Goal: Task Accomplishment & Management: Use online tool/utility

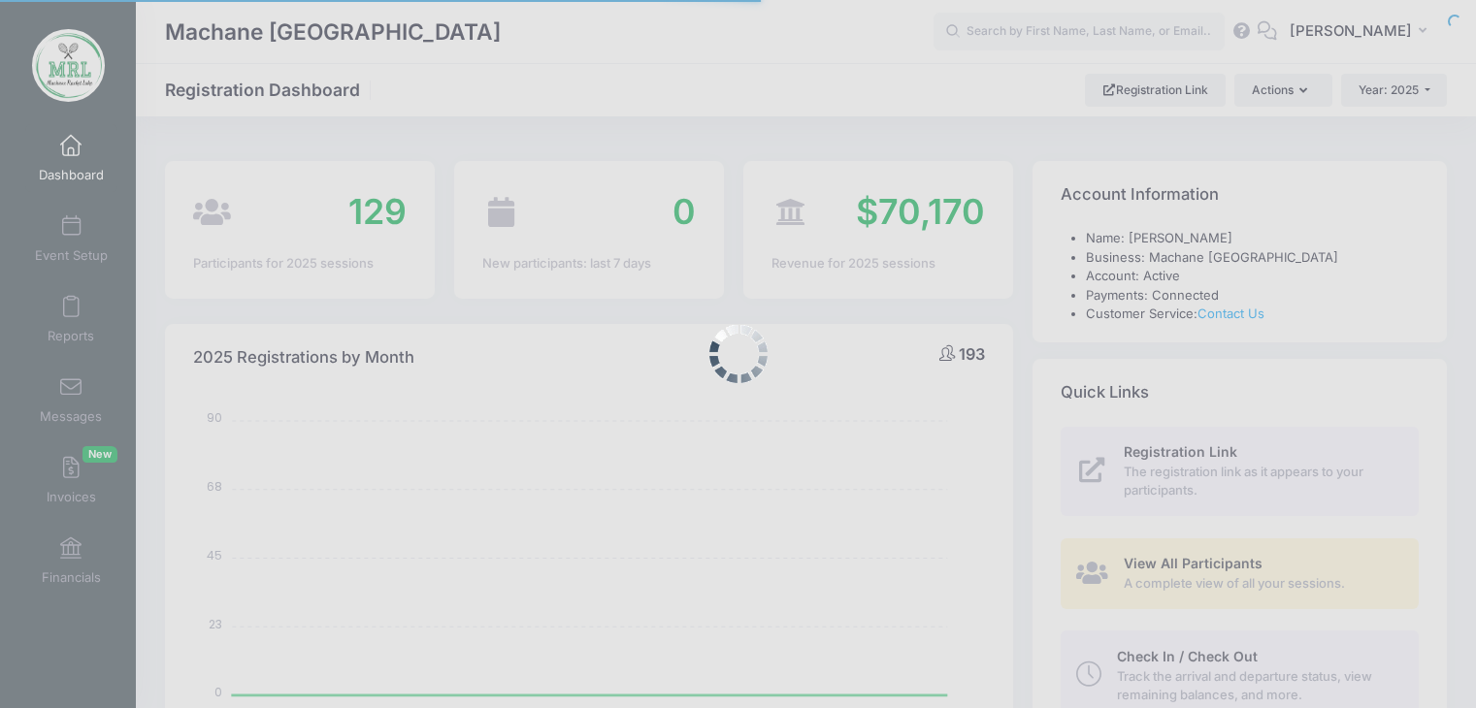
select select
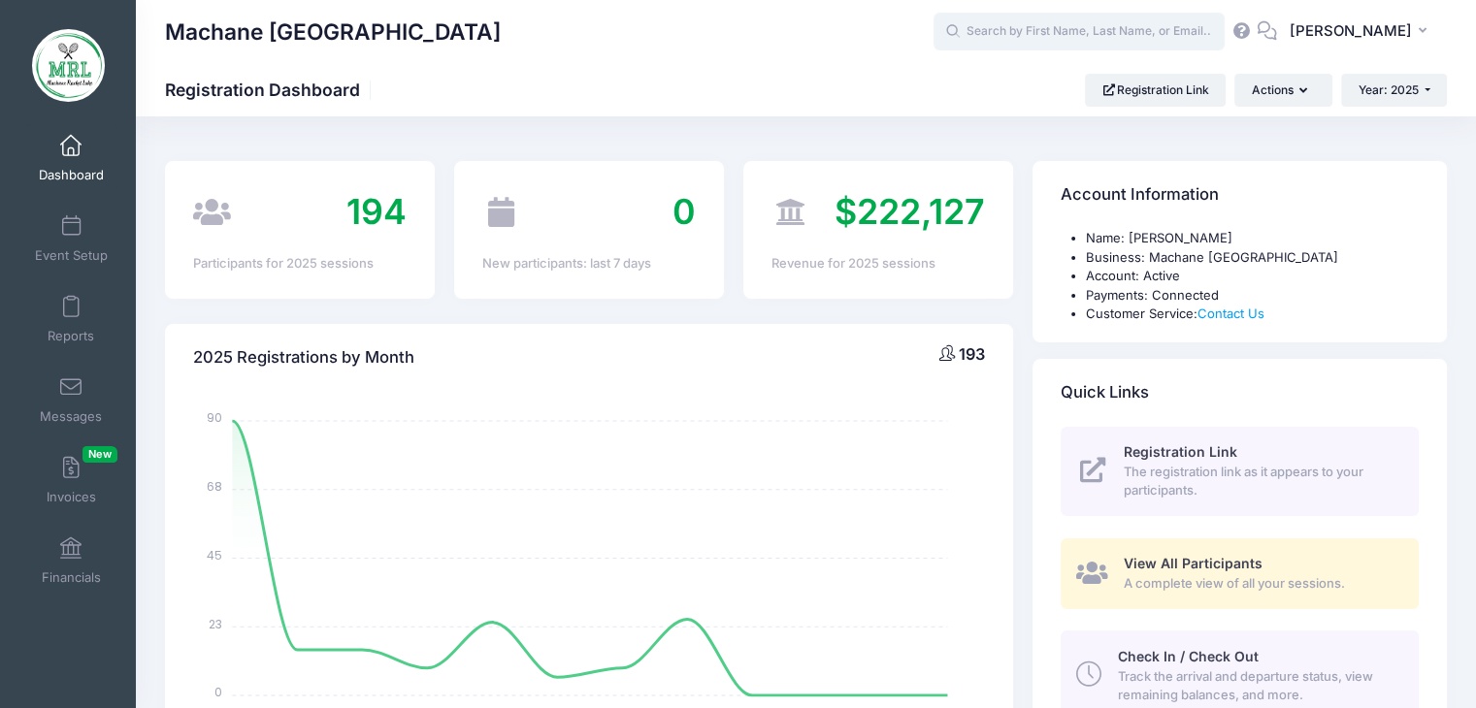
click at [1056, 31] on input "text" at bounding box center [1078, 32] width 291 height 39
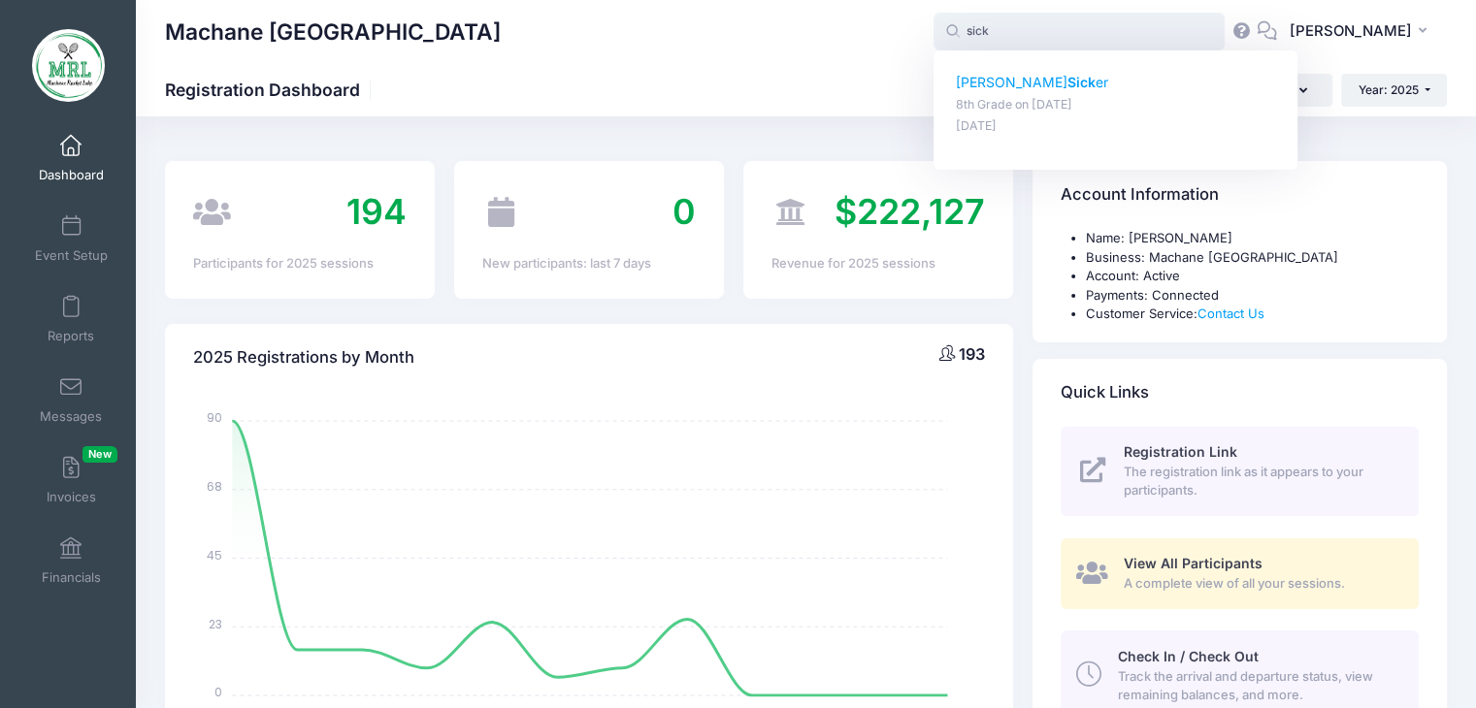
click at [1067, 82] on strong "Sick" at bounding box center [1081, 82] width 28 height 16
type input "Shoshana Sicker (8th Grade, Aug-14, 2025)"
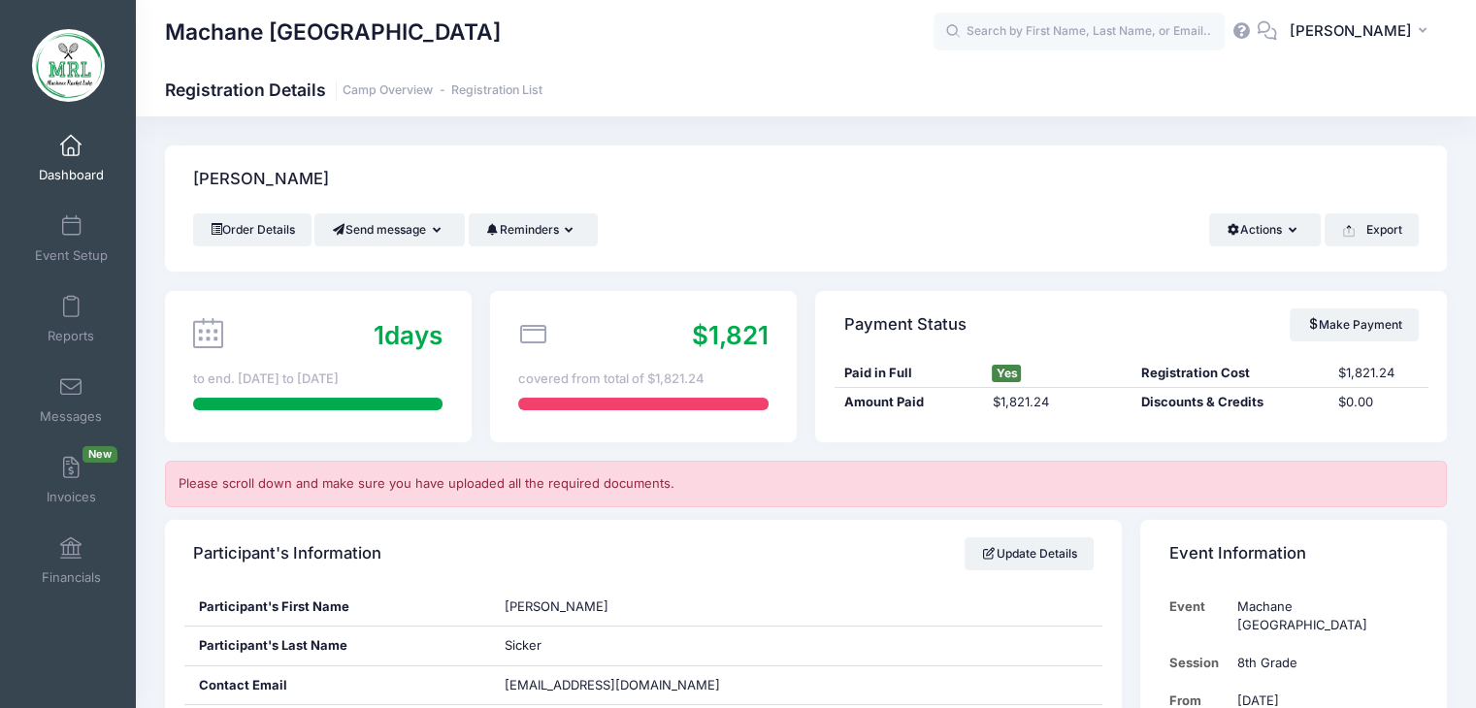
click at [71, 146] on span at bounding box center [71, 146] width 0 height 21
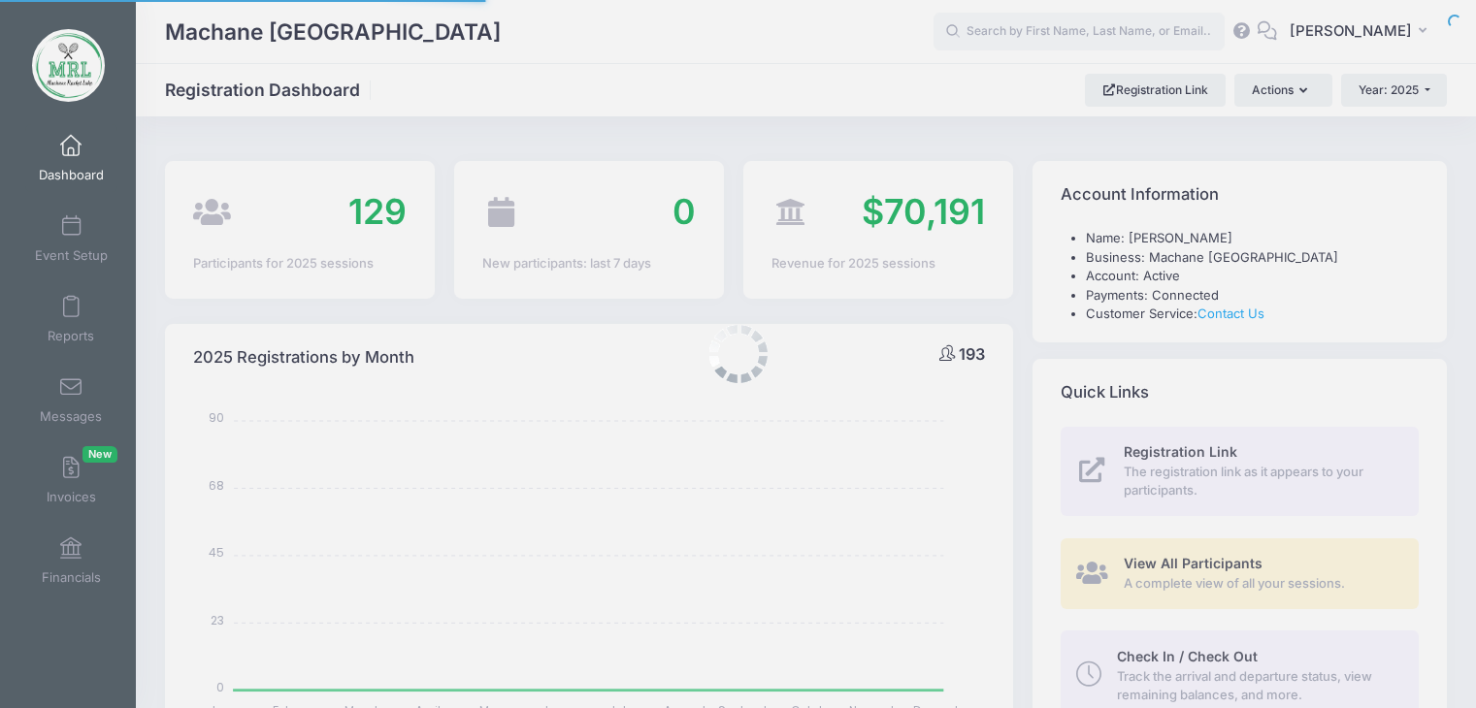
select select
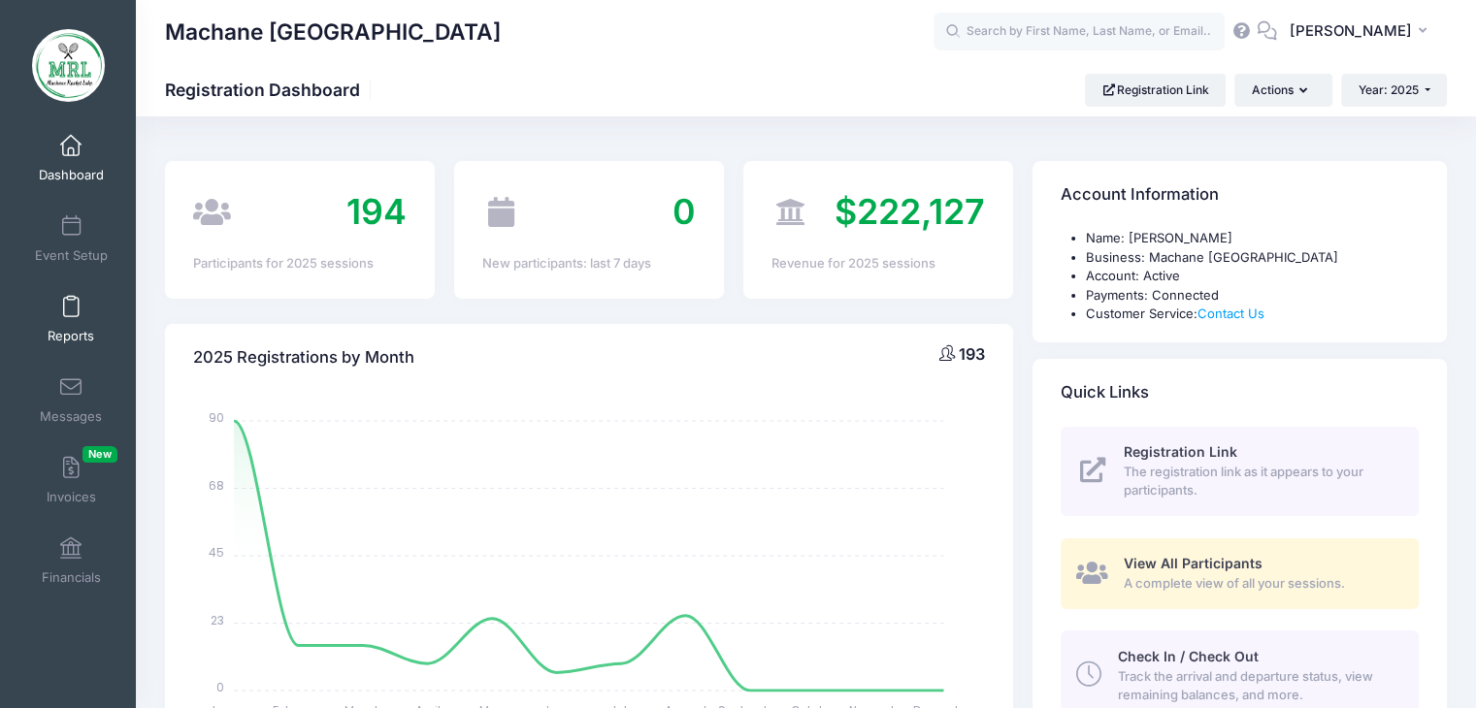
click at [71, 307] on span at bounding box center [71, 307] width 0 height 21
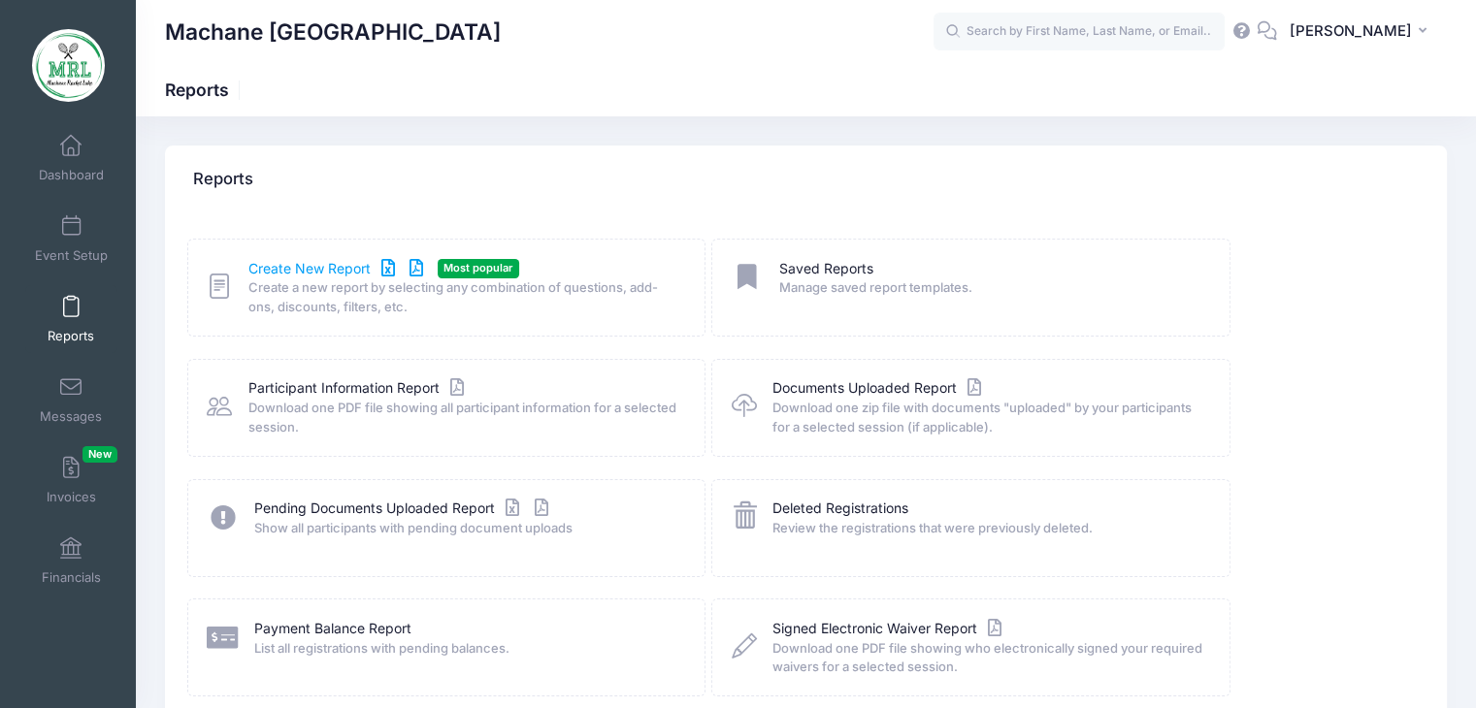
click at [314, 271] on link "Create New Report" at bounding box center [338, 269] width 180 height 20
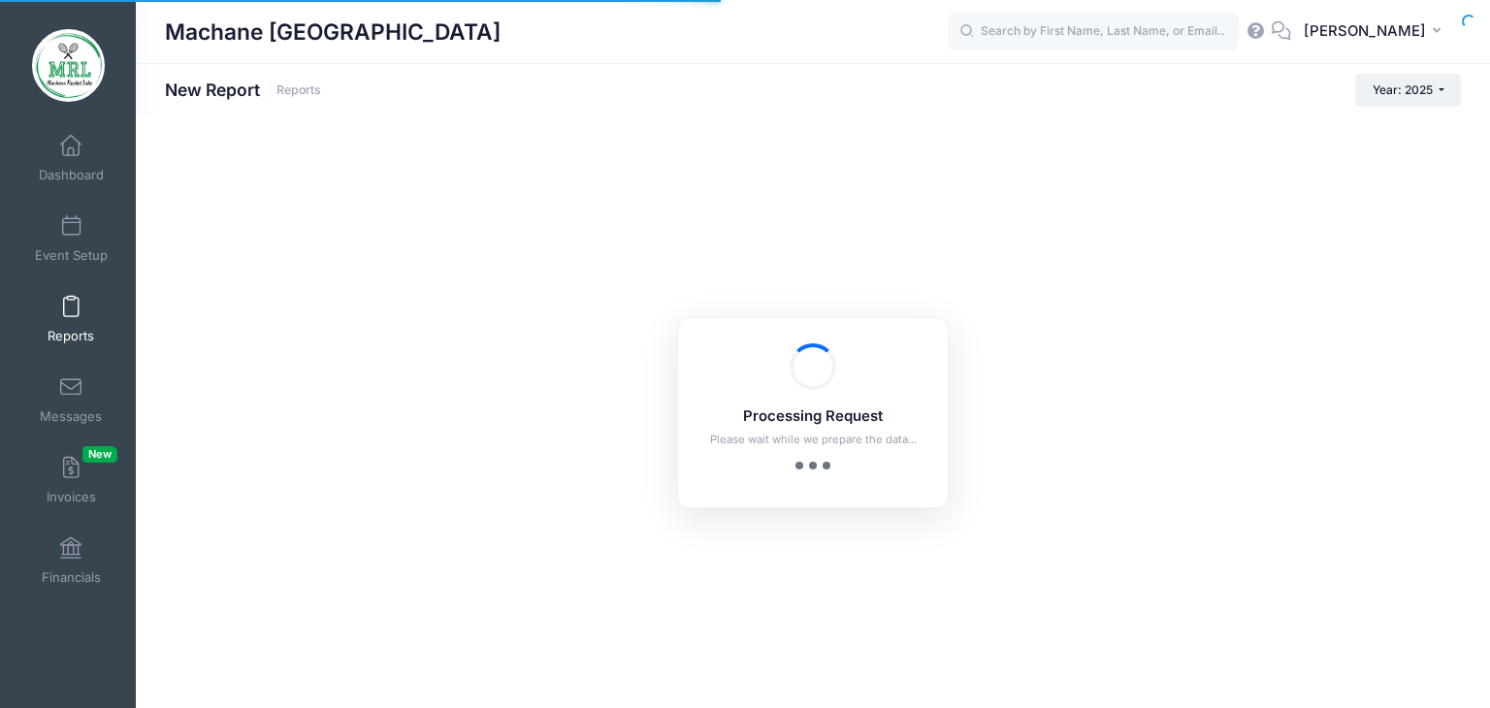
checkbox input "true"
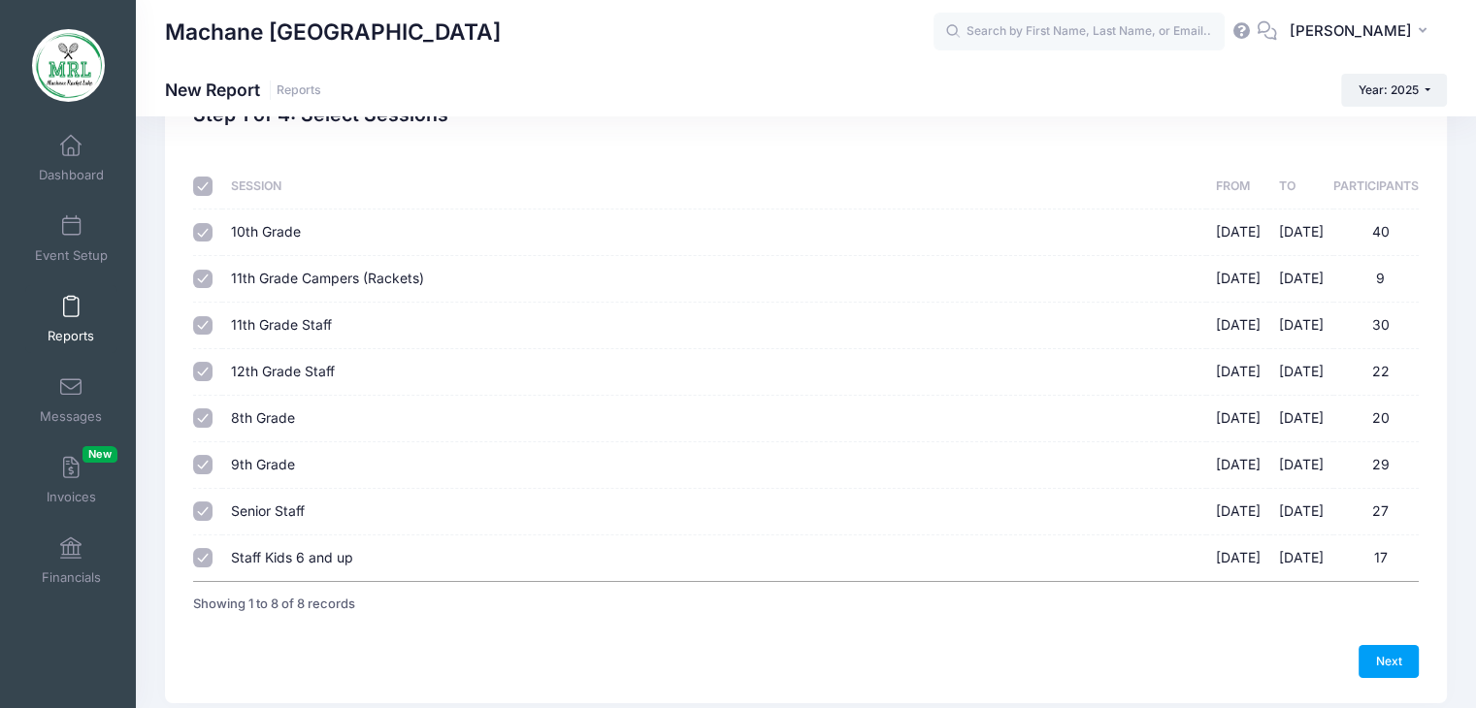
scroll to position [144, 0]
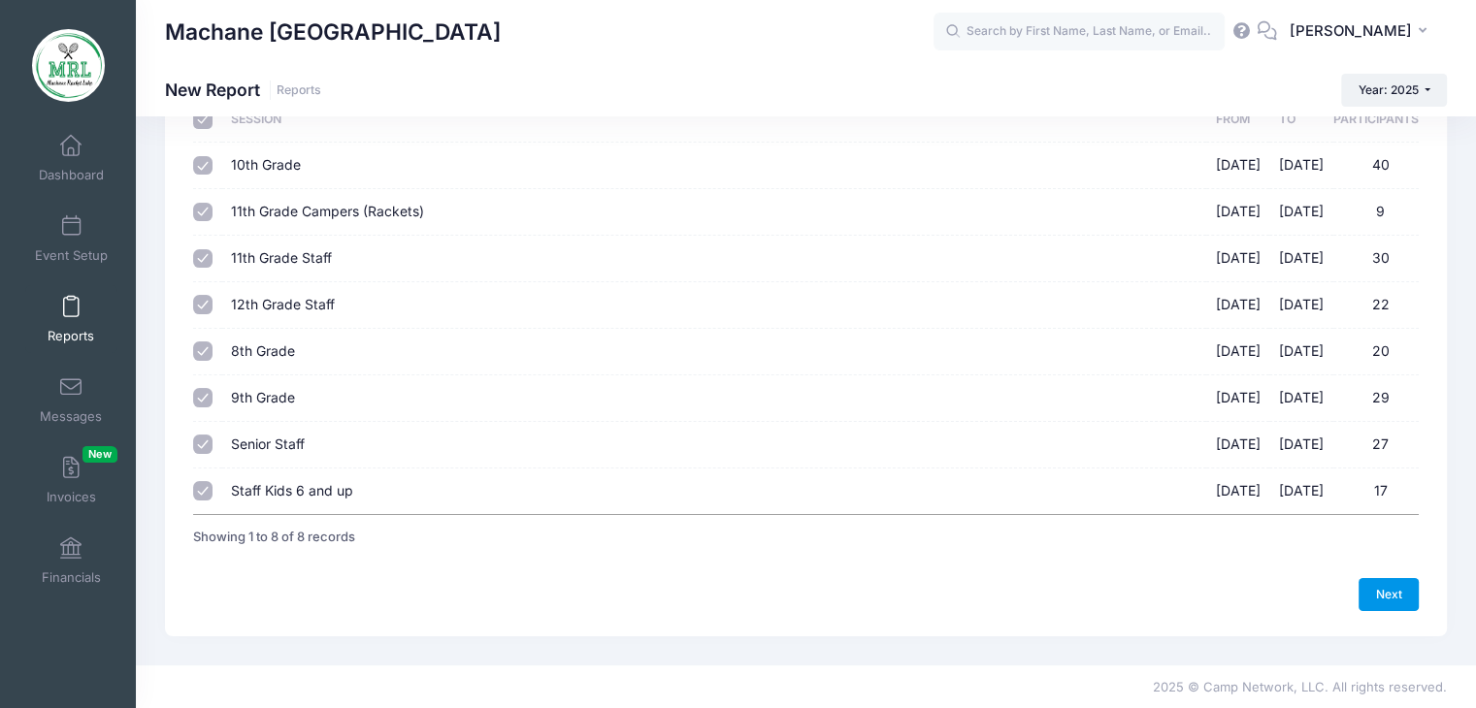
click at [1378, 584] on link "Next" at bounding box center [1388, 594] width 60 height 33
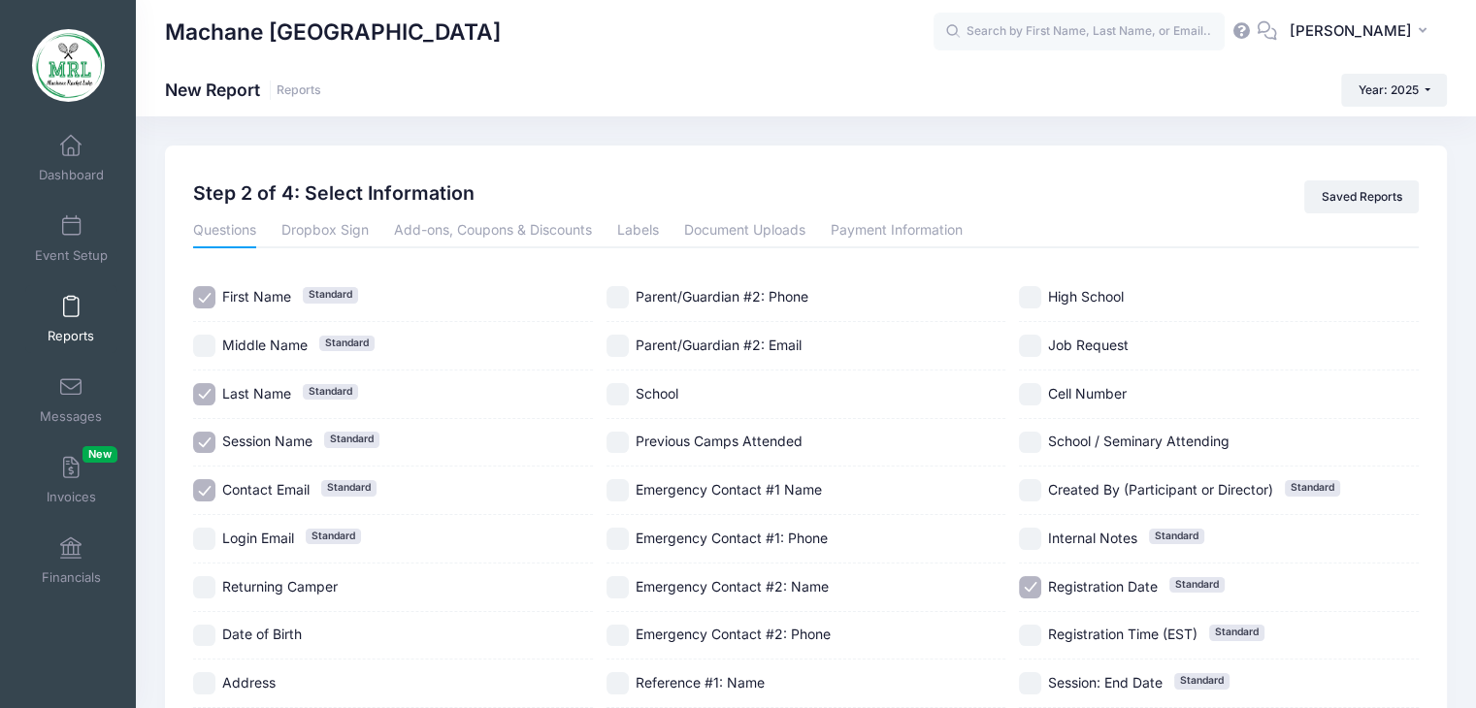
click at [214, 439] on input "Session Name Standard" at bounding box center [204, 443] width 22 height 22
click at [206, 444] on input "Session Name Standard" at bounding box center [204, 443] width 22 height 22
checkbox input "true"
click at [205, 483] on input "Contact Email Standard" at bounding box center [204, 490] width 22 height 22
checkbox input "false"
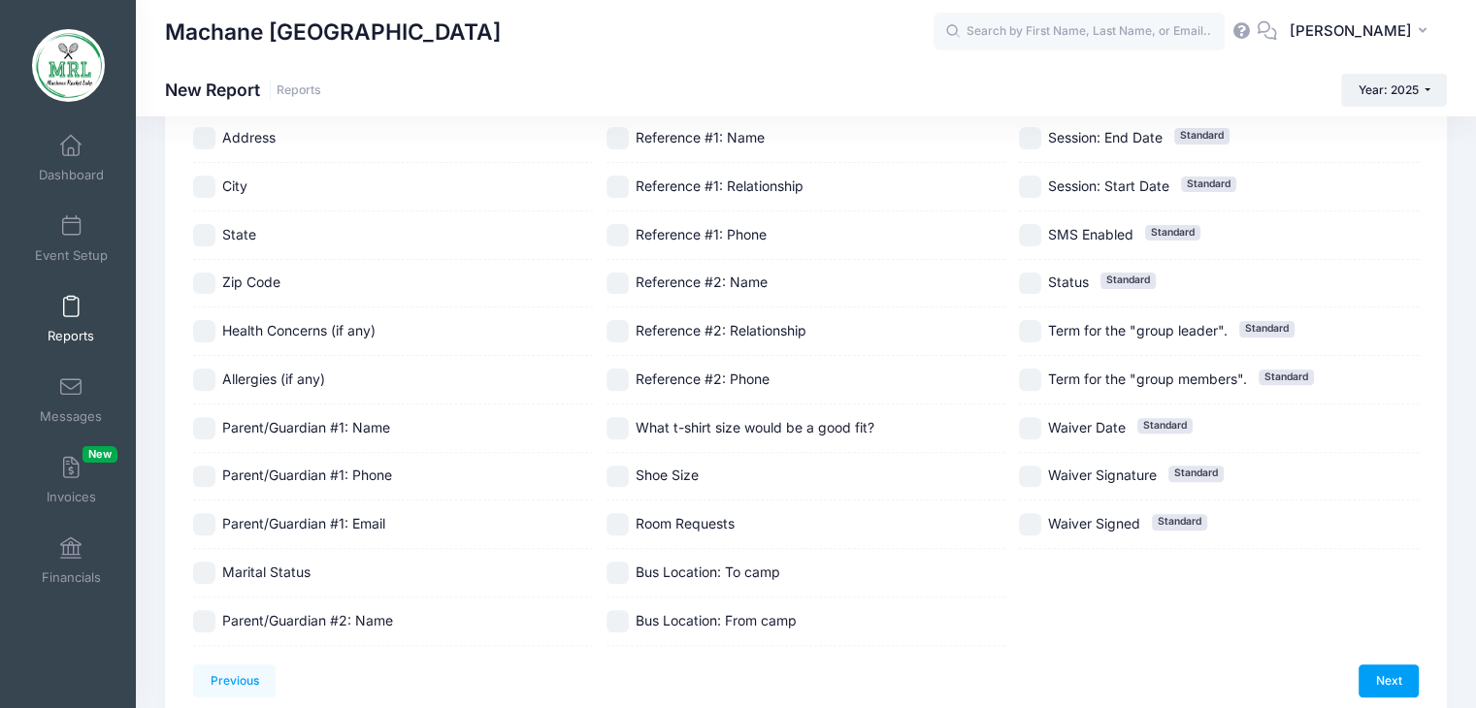
scroll to position [516, 0]
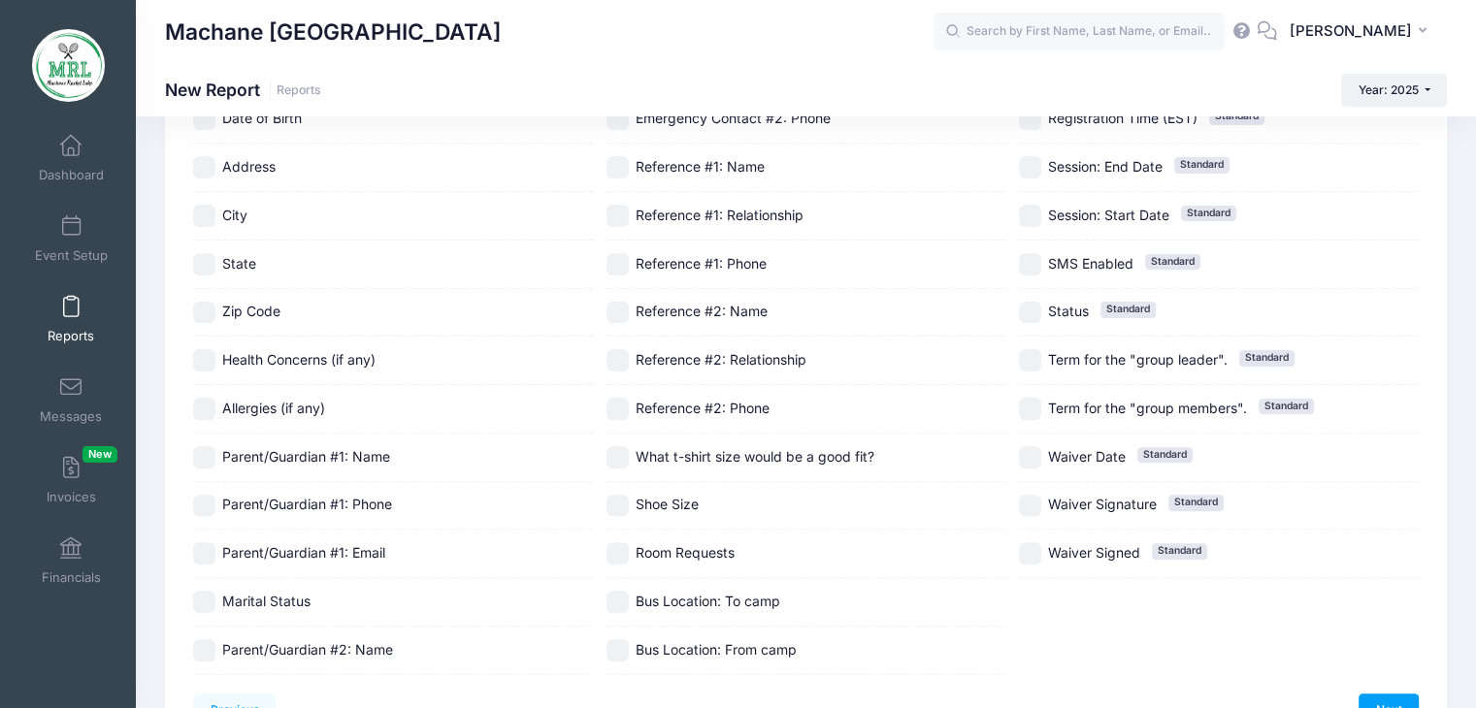
click at [619, 653] on input "Bus Location: From camp" at bounding box center [617, 650] width 22 height 22
checkbox input "true"
click at [1392, 700] on link "Next" at bounding box center [1388, 710] width 60 height 33
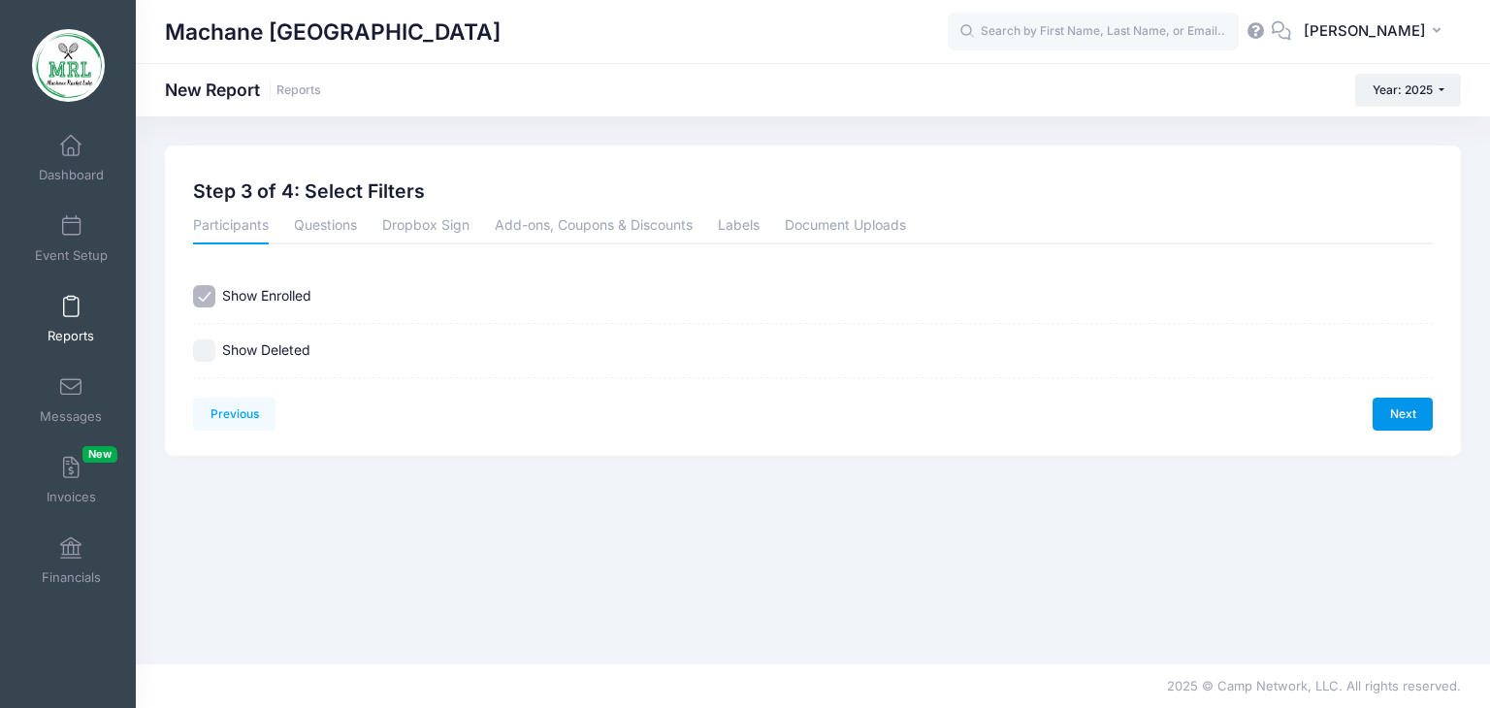
click at [1402, 417] on link "Next" at bounding box center [1403, 414] width 60 height 33
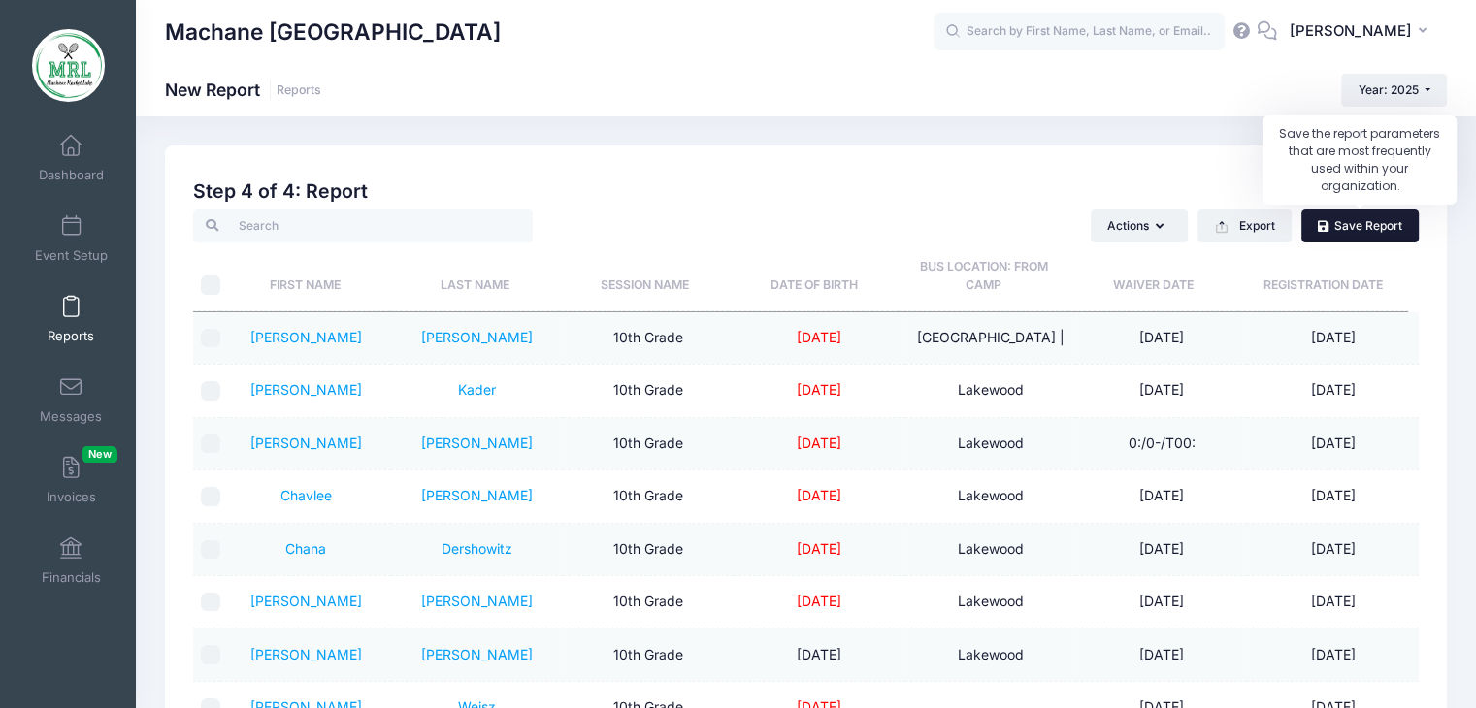
click at [1367, 232] on link "Save Report" at bounding box center [1359, 226] width 117 height 33
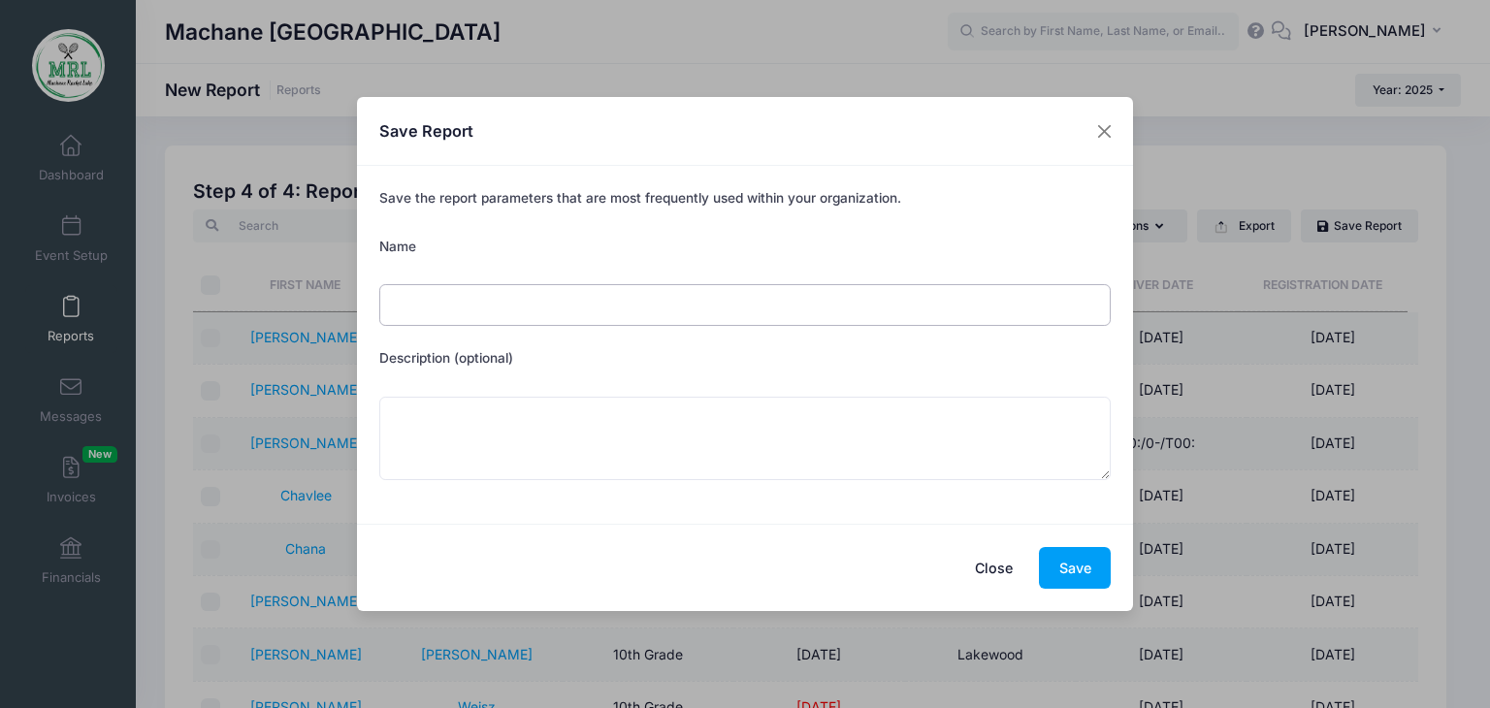
click at [620, 308] on input "Name" at bounding box center [745, 305] width 732 height 42
type input "busses home"
click at [1083, 556] on button "Save" at bounding box center [1075, 568] width 72 height 42
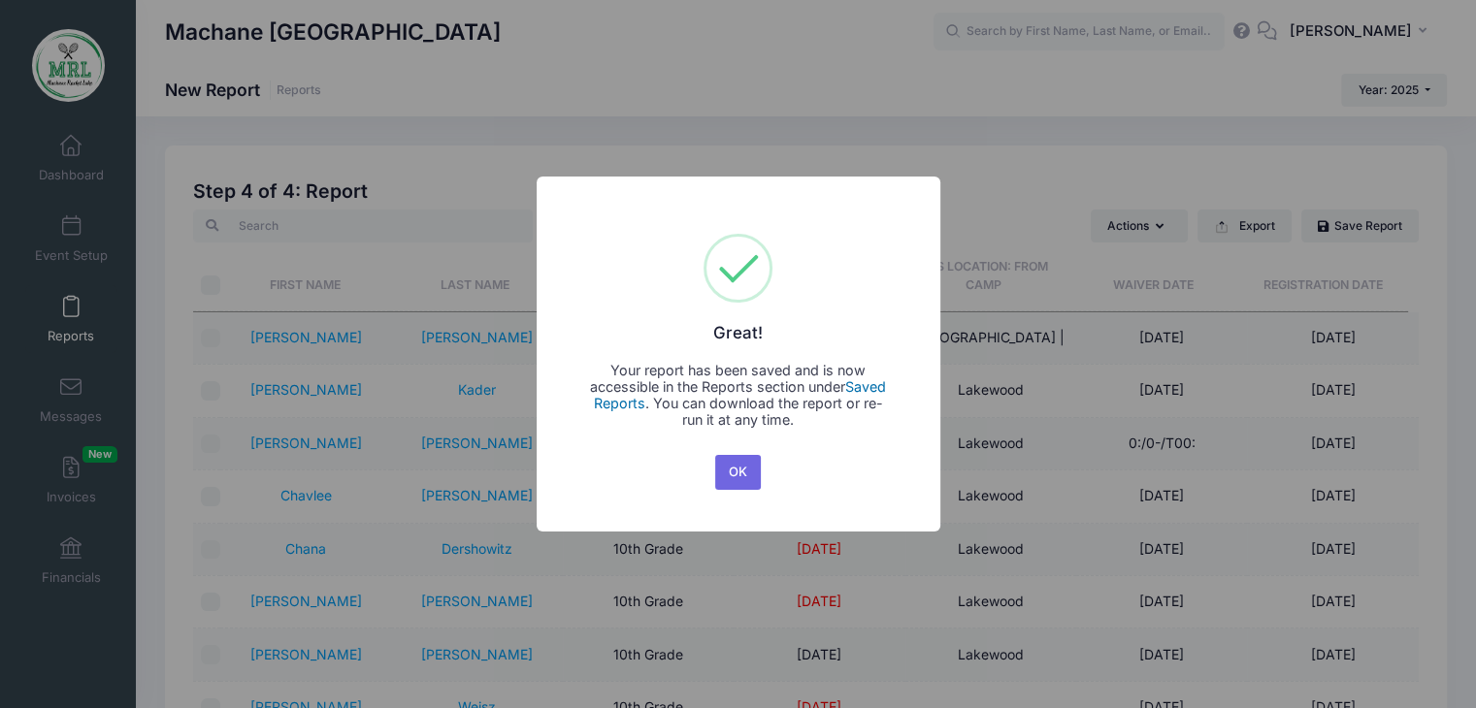
click at [879, 389] on link "Saved Reports" at bounding box center [740, 394] width 293 height 33
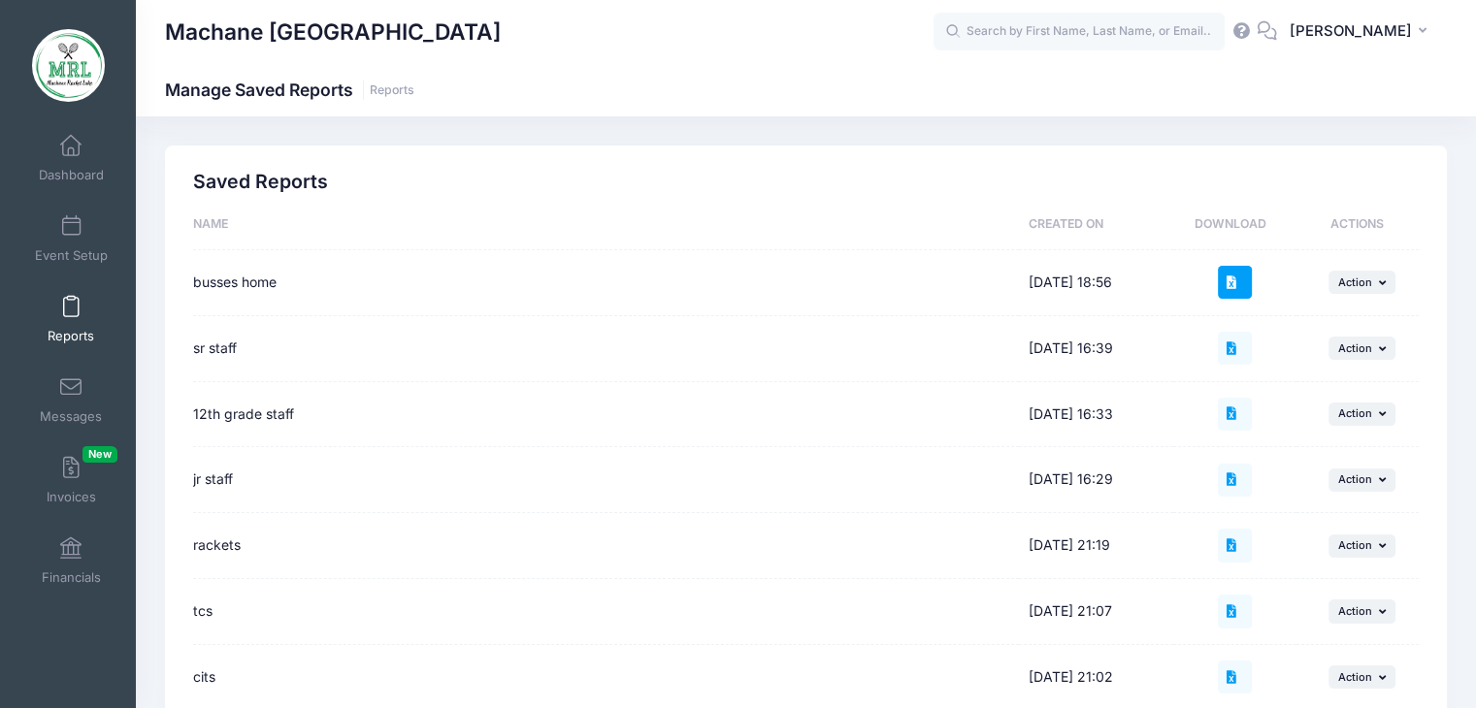
click at [1247, 282] on button at bounding box center [1233, 282] width 33 height 33
click at [1226, 280] on icon at bounding box center [1234, 282] width 16 height 13
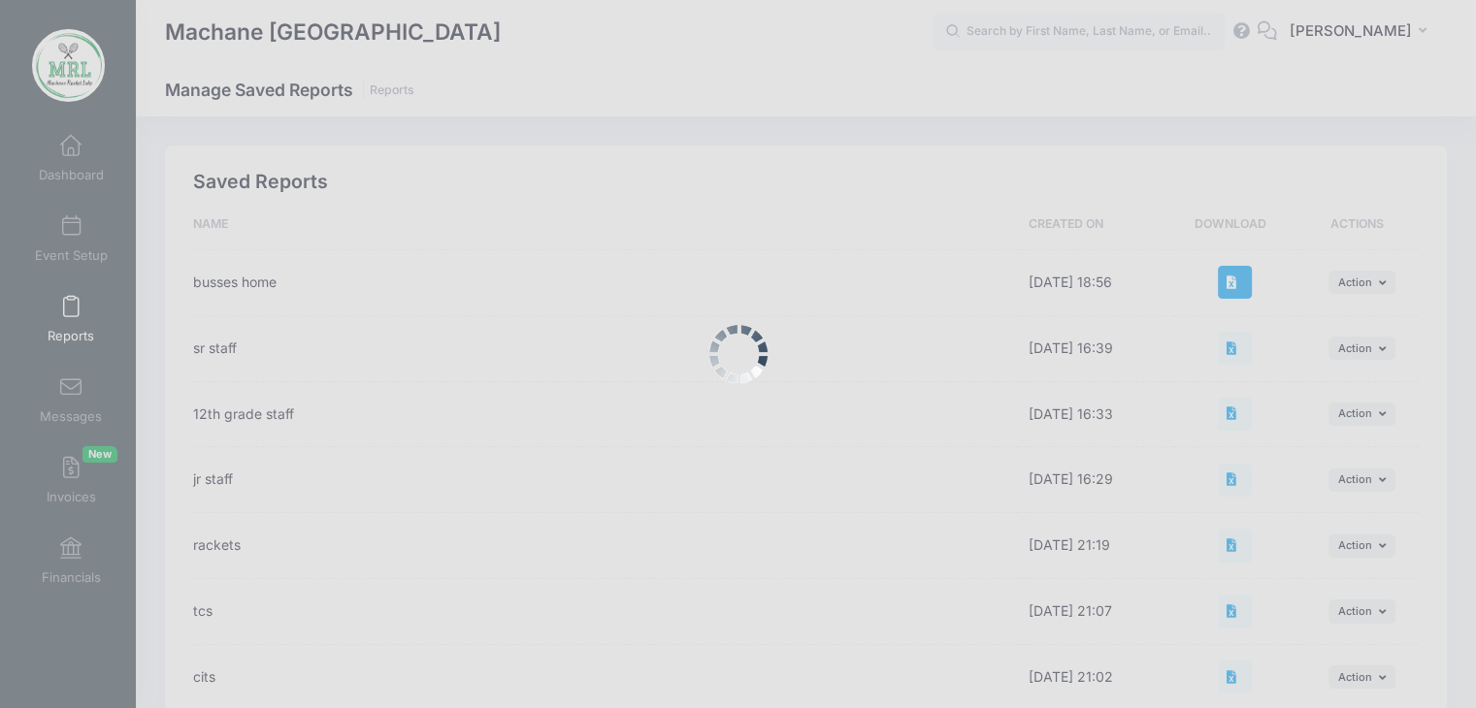
click at [1226, 280] on div at bounding box center [738, 354] width 1476 height 708
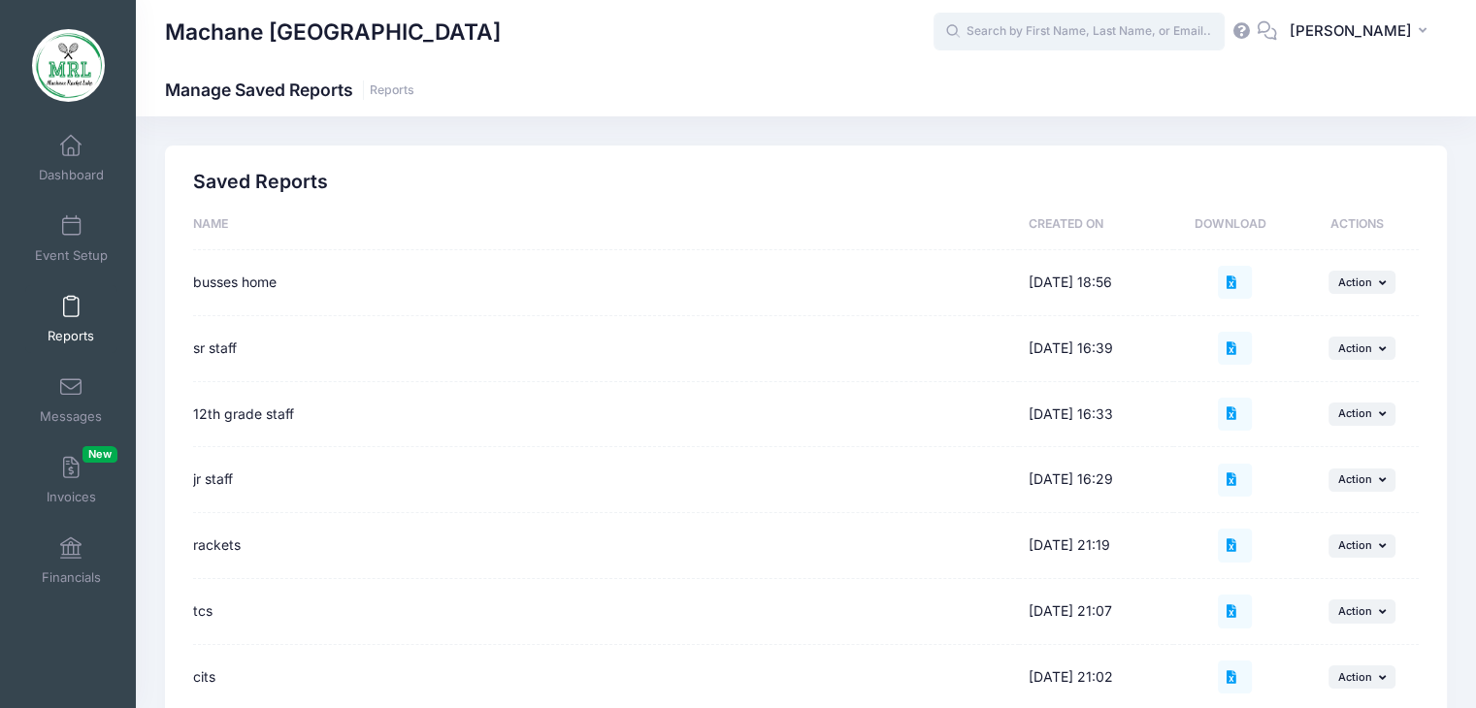
drag, startPoint x: 1194, startPoint y: 11, endPoint x: 1164, endPoint y: 13, distance: 30.1
click at [1164, 13] on input "text" at bounding box center [1078, 32] width 291 height 39
click at [1386, 283] on icon "button" at bounding box center [1384, 282] width 12 height 11
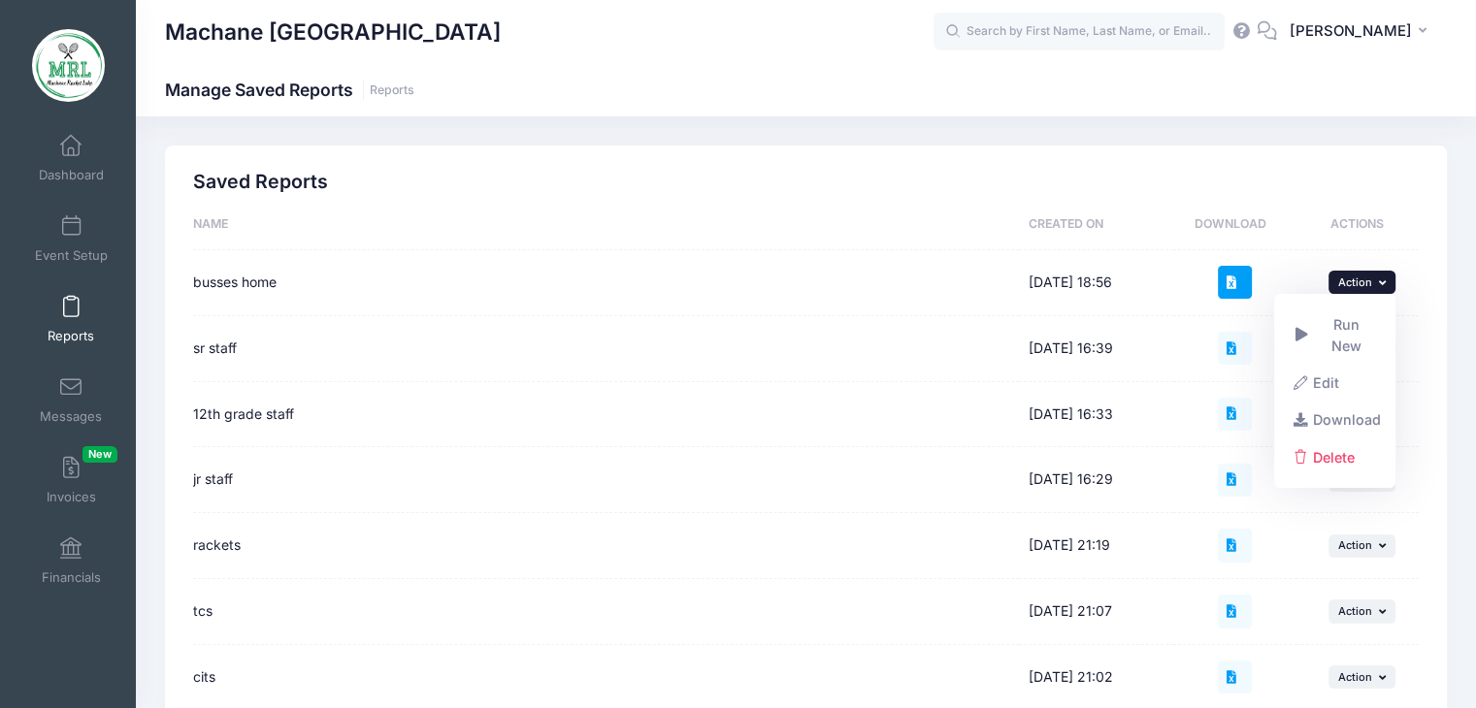
click at [1232, 282] on icon at bounding box center [1234, 282] width 16 height 13
